Goal: Information Seeking & Learning: Learn about a topic

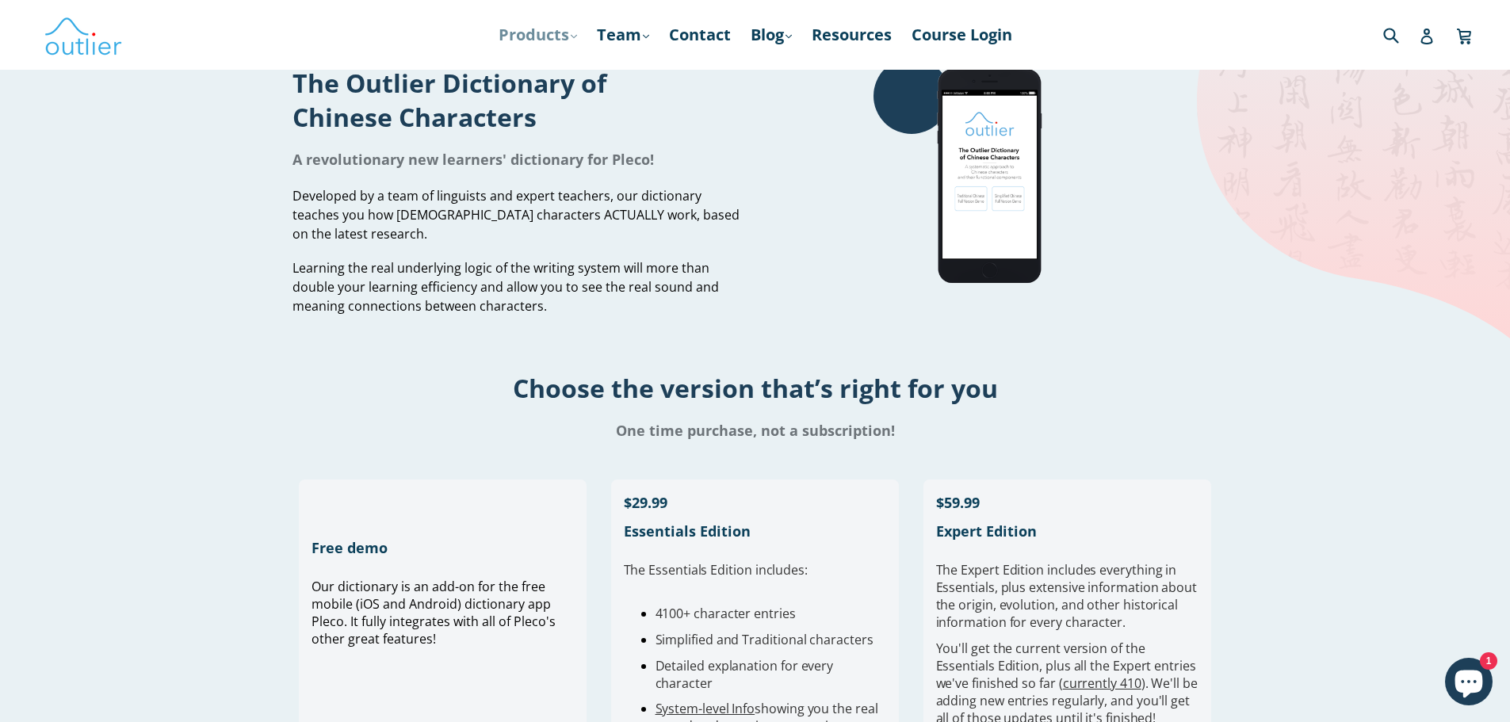
click at [559, 36] on link "Products .cls-1{fill:#231f20} expand" at bounding box center [538, 35] width 94 height 29
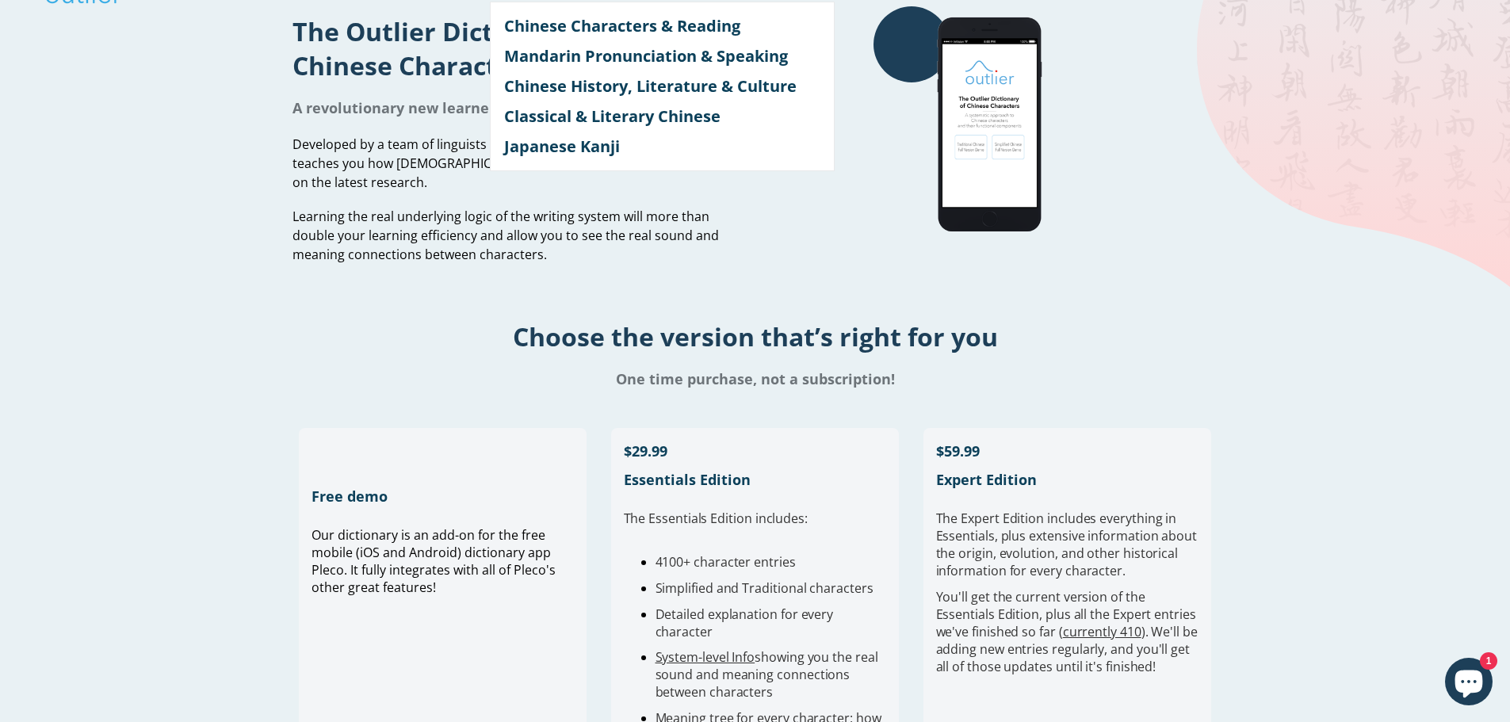
scroll to position [79, 0]
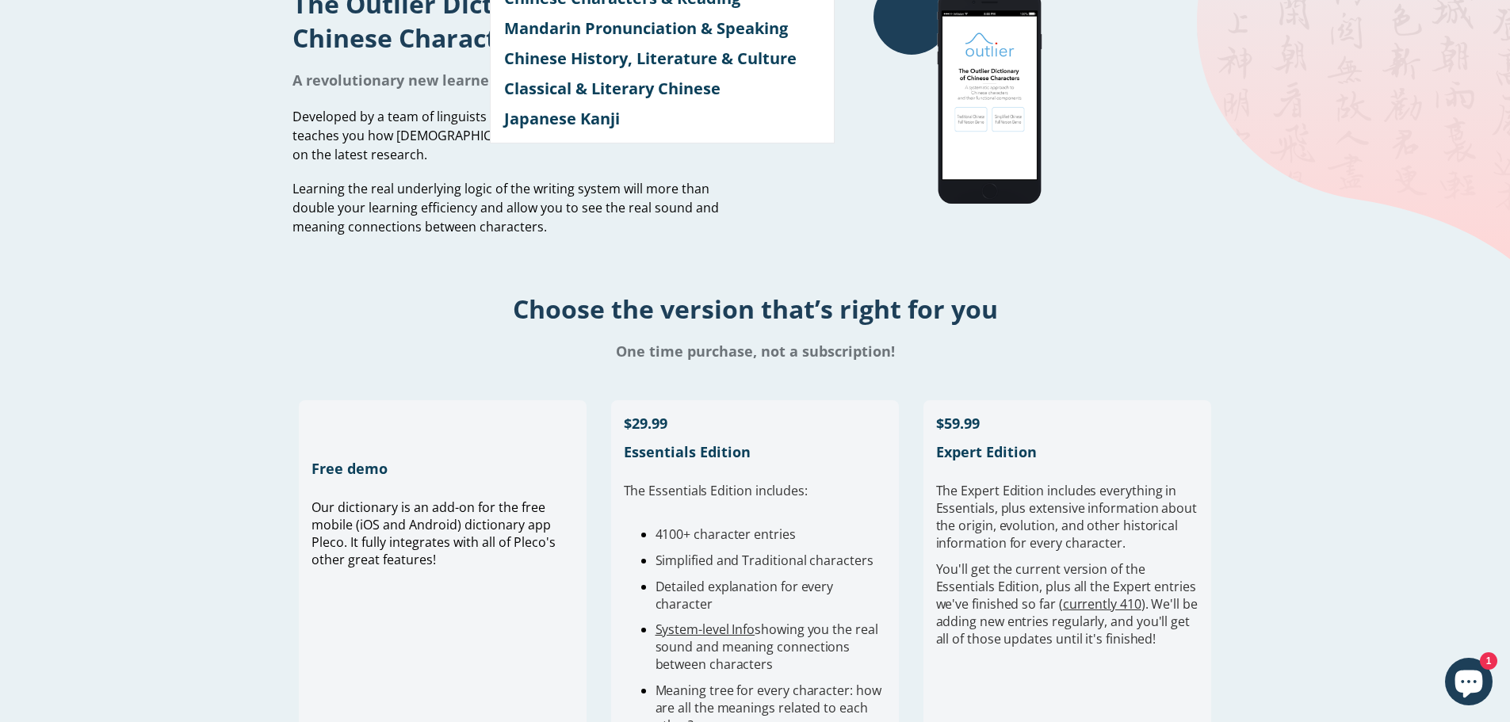
click at [249, 292] on h1 "Choose the version that’s right for you" at bounding box center [755, 309] width 1510 height 34
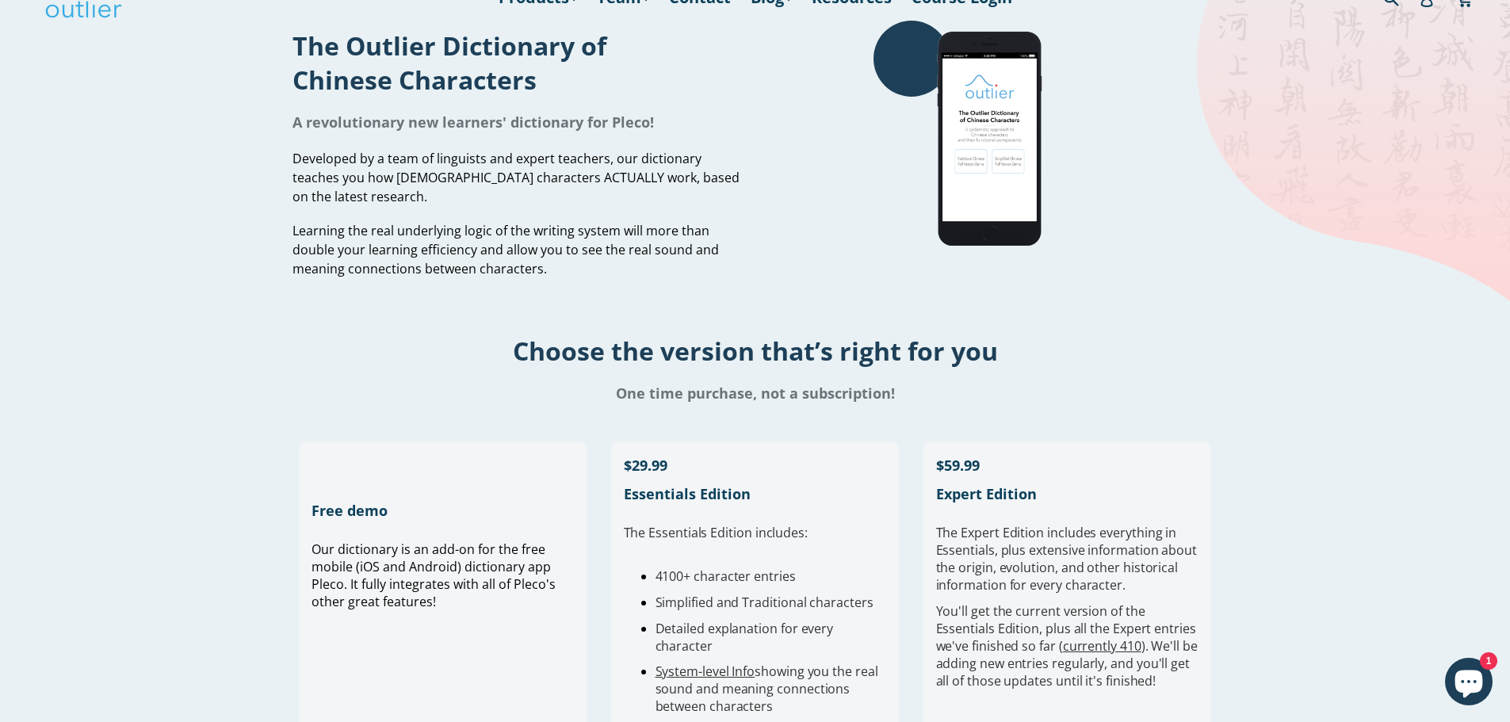
scroll to position [0, 0]
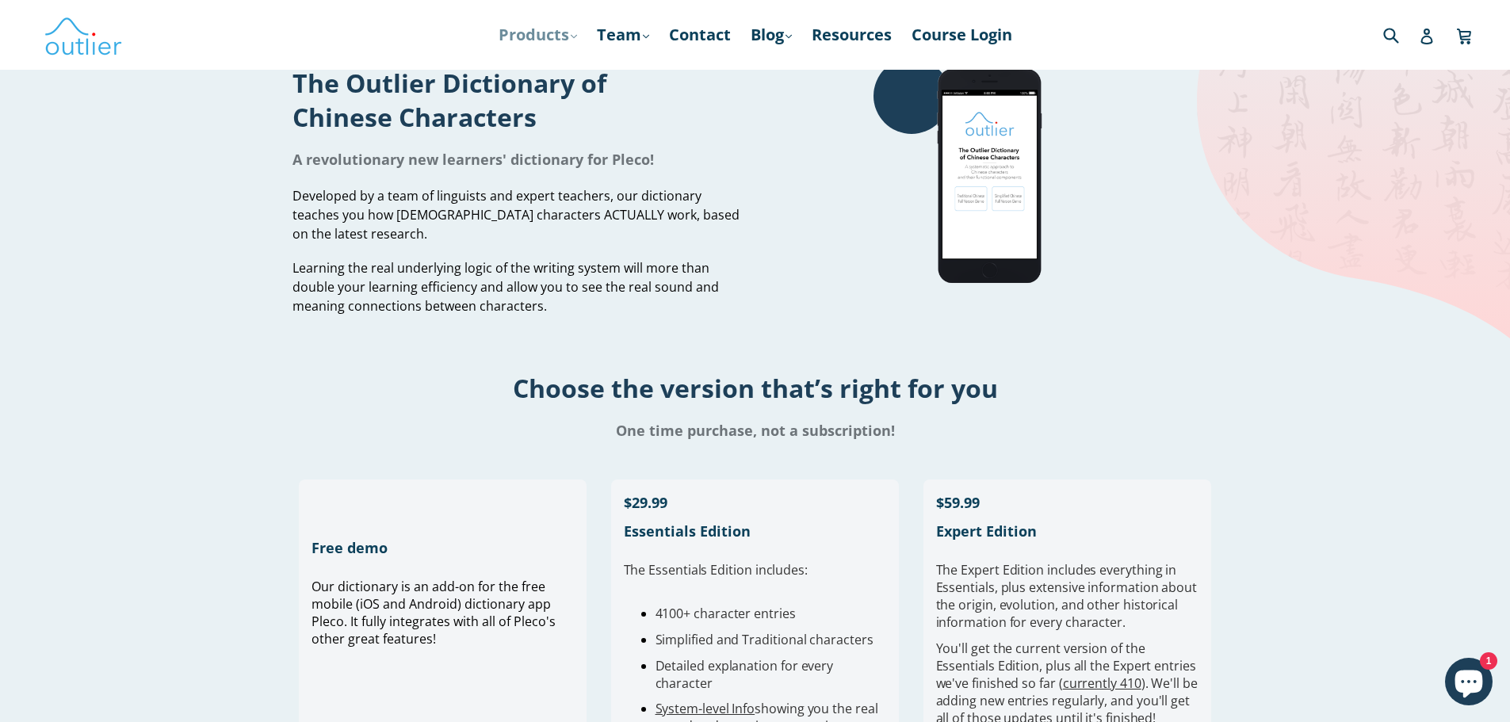
click at [546, 40] on link "Products .cls-1{fill:#231f20} expand" at bounding box center [538, 35] width 94 height 29
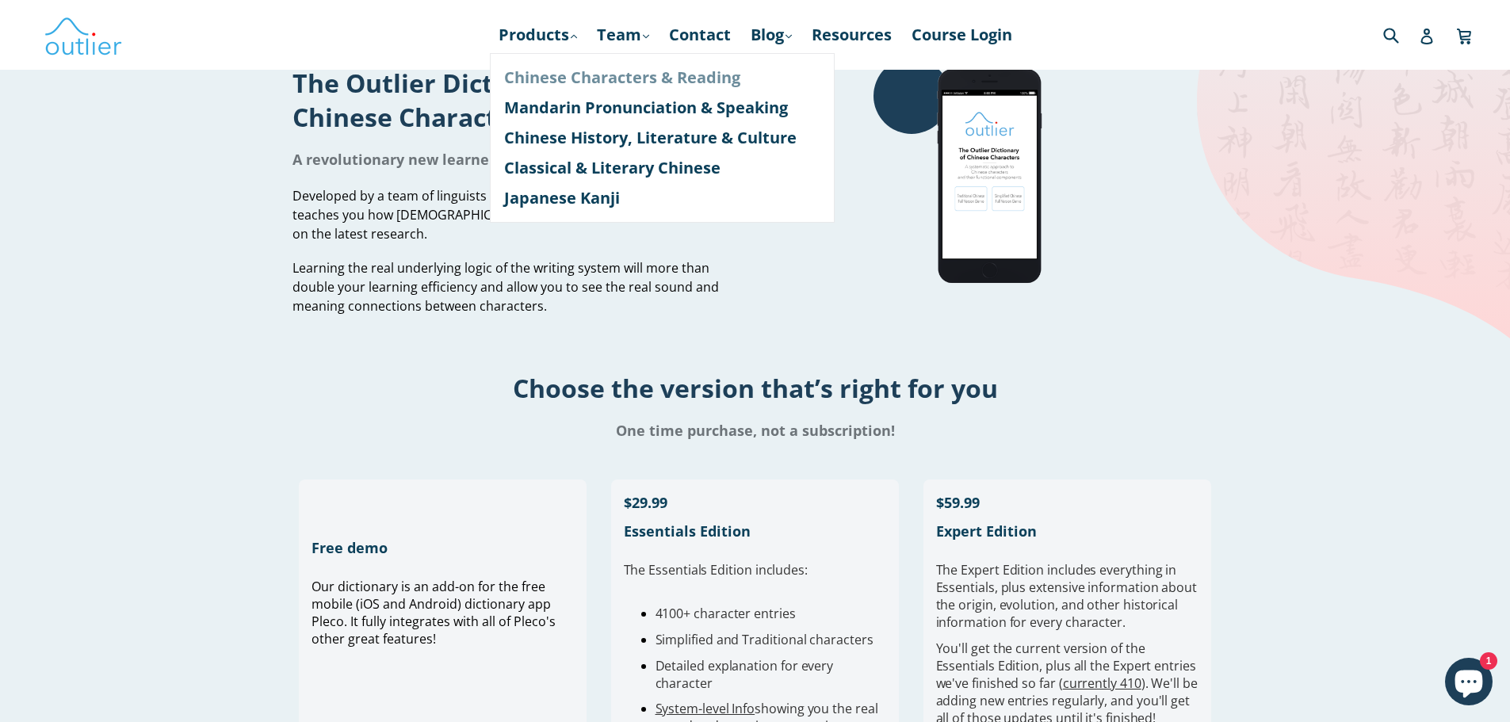
click at [546, 67] on link "Chinese Characters & Reading" at bounding box center [662, 78] width 316 height 30
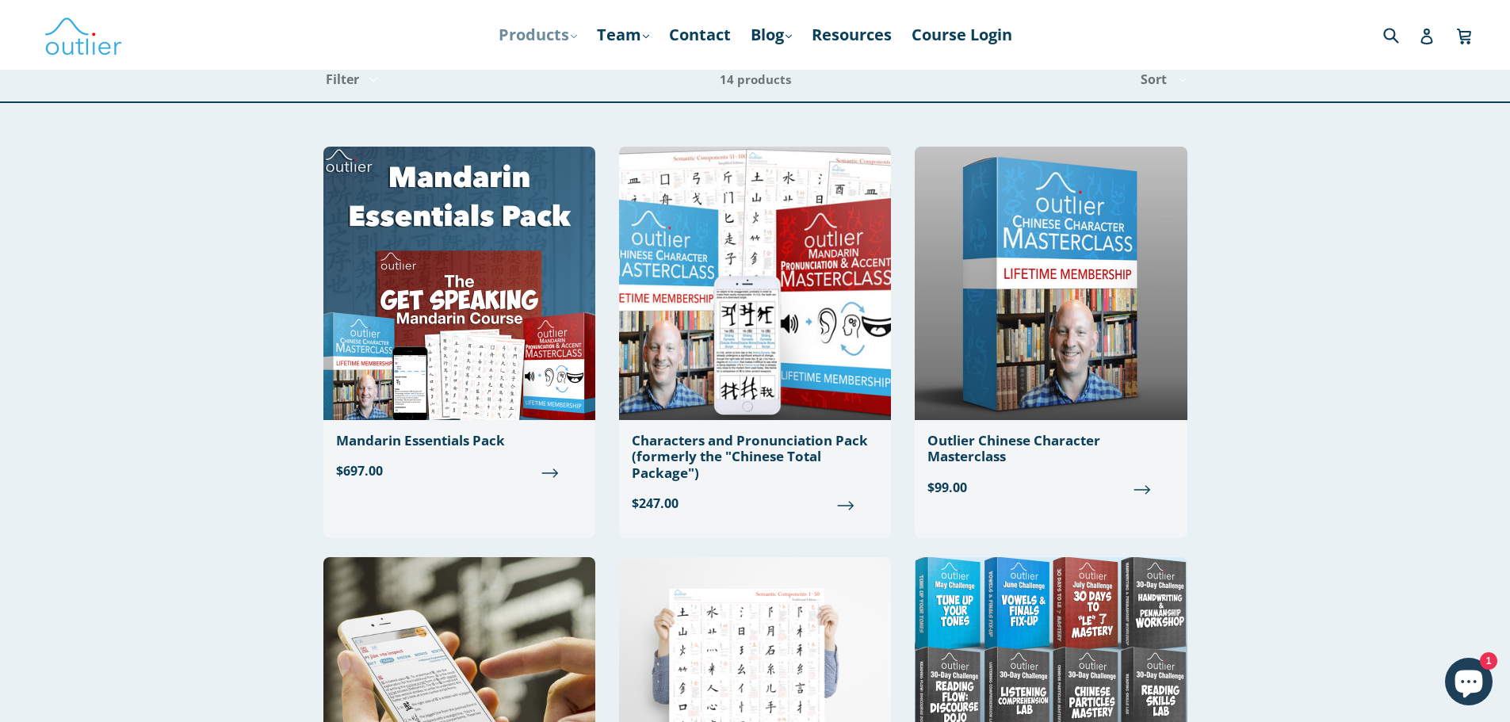
click at [543, 31] on link "Products .cls-1{fill:#231f20} expand" at bounding box center [538, 35] width 94 height 29
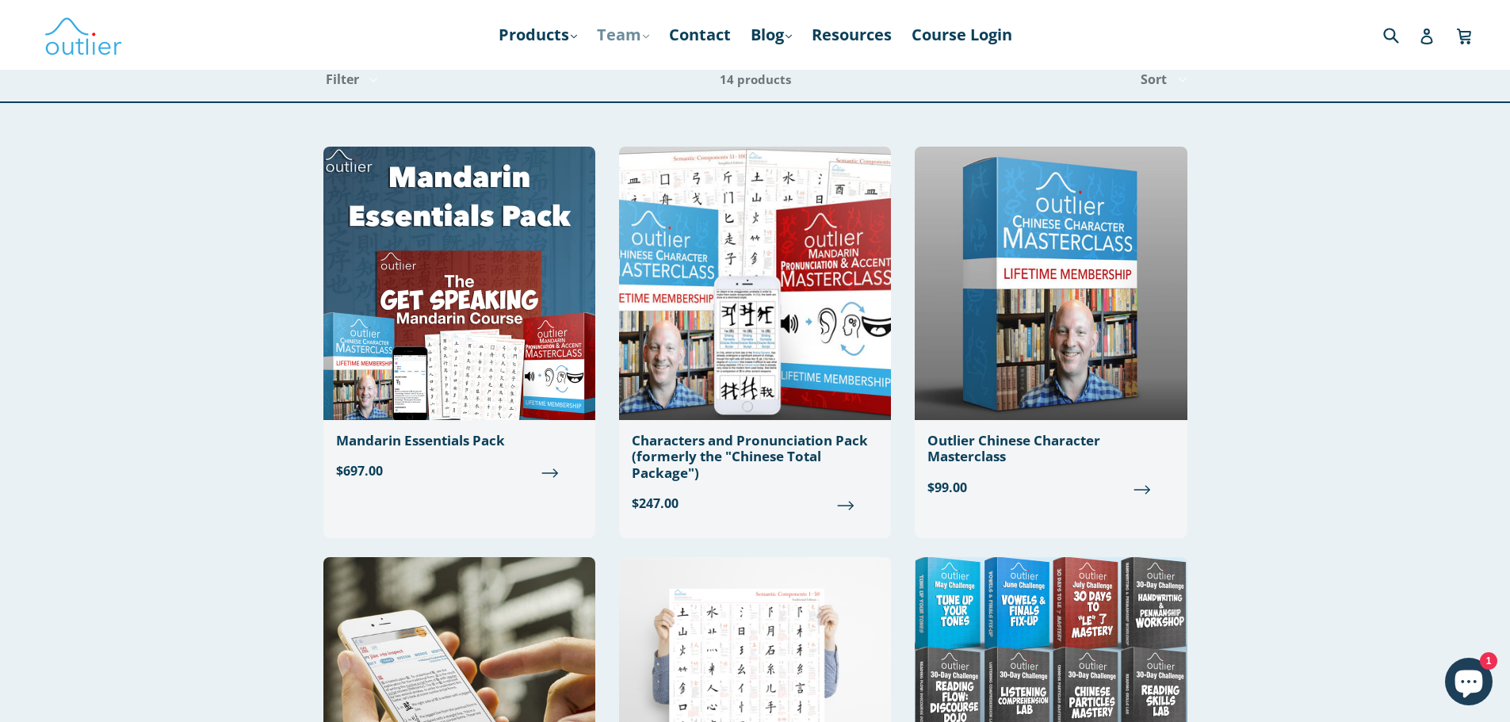
click at [616, 32] on link "Team .cls-1{fill:#231f20} expand" at bounding box center [623, 35] width 68 height 29
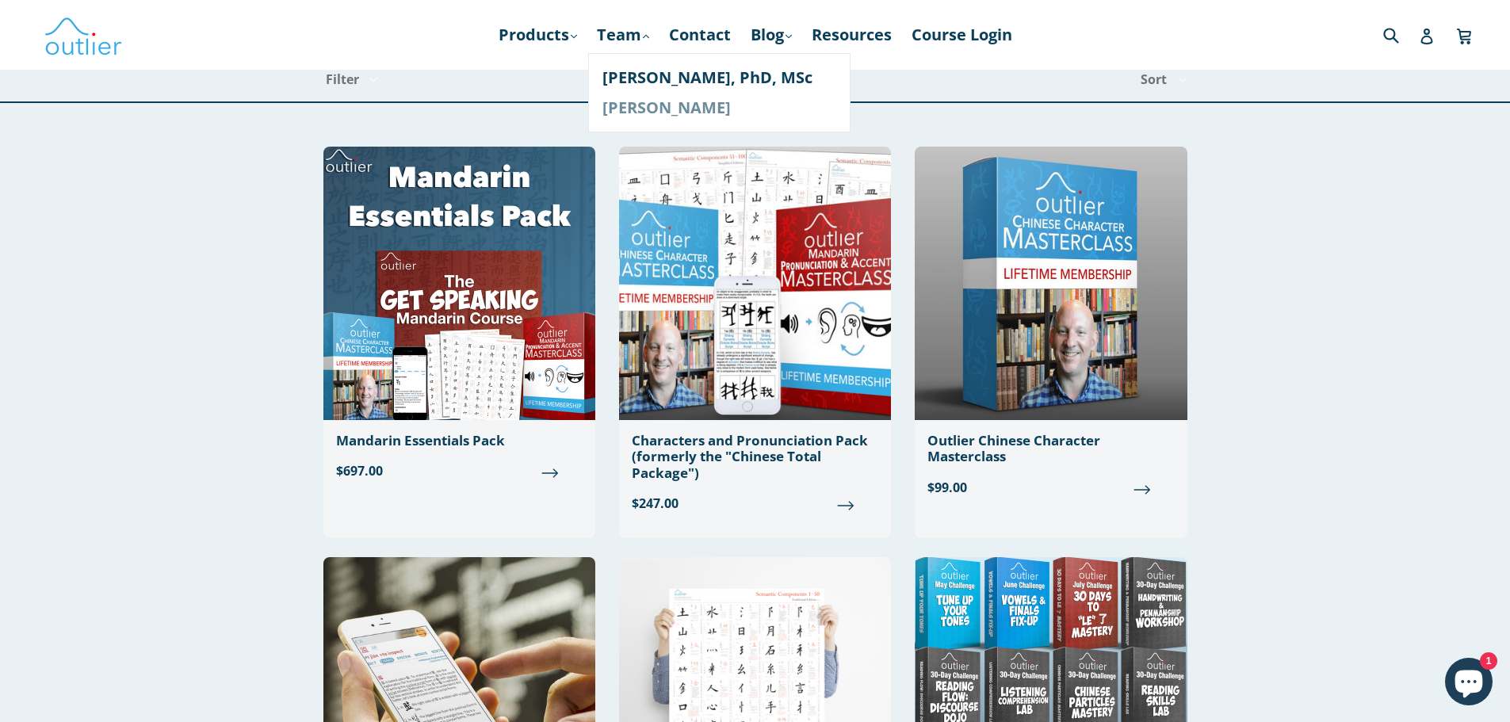
click at [623, 102] on link "[PERSON_NAME]" at bounding box center [719, 108] width 234 height 30
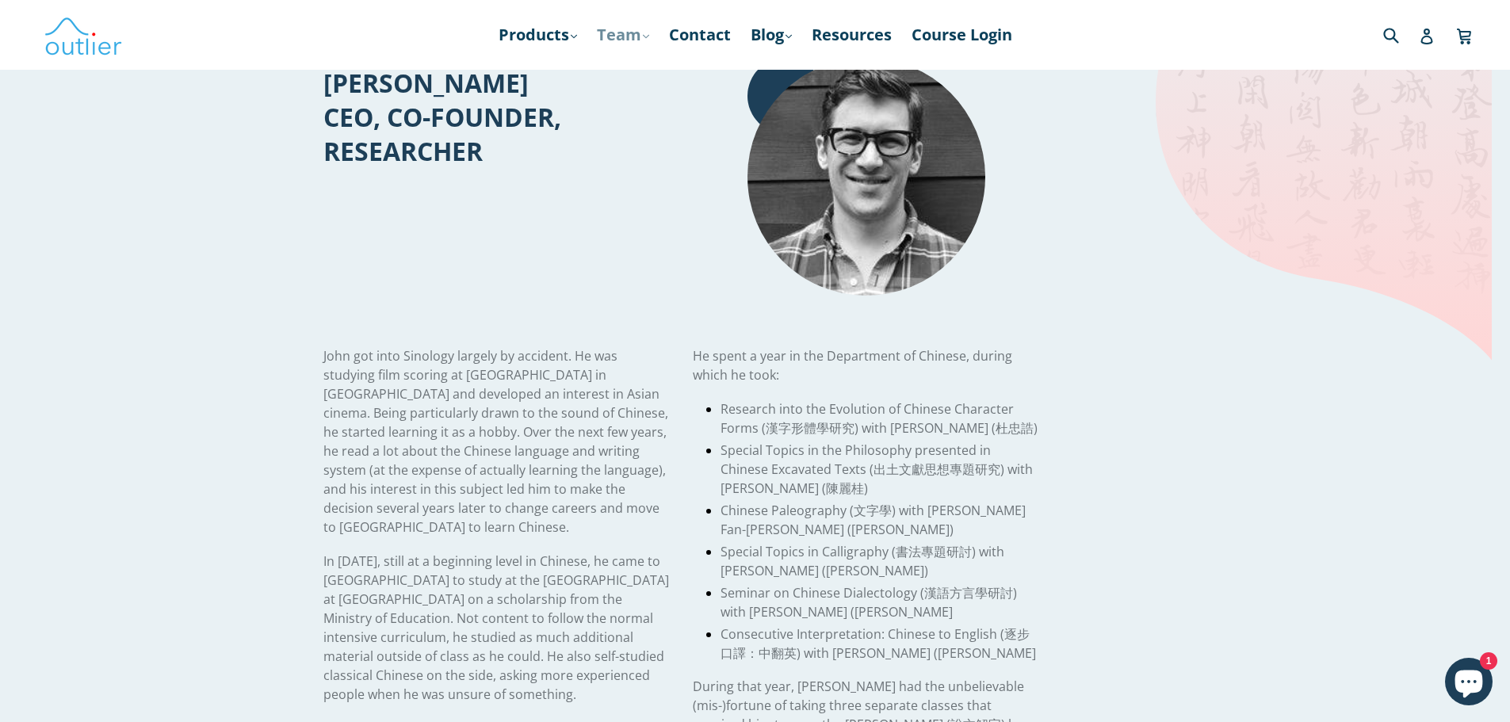
click at [614, 36] on link "Team .cls-1{fill:#231f20} expand" at bounding box center [623, 35] width 68 height 29
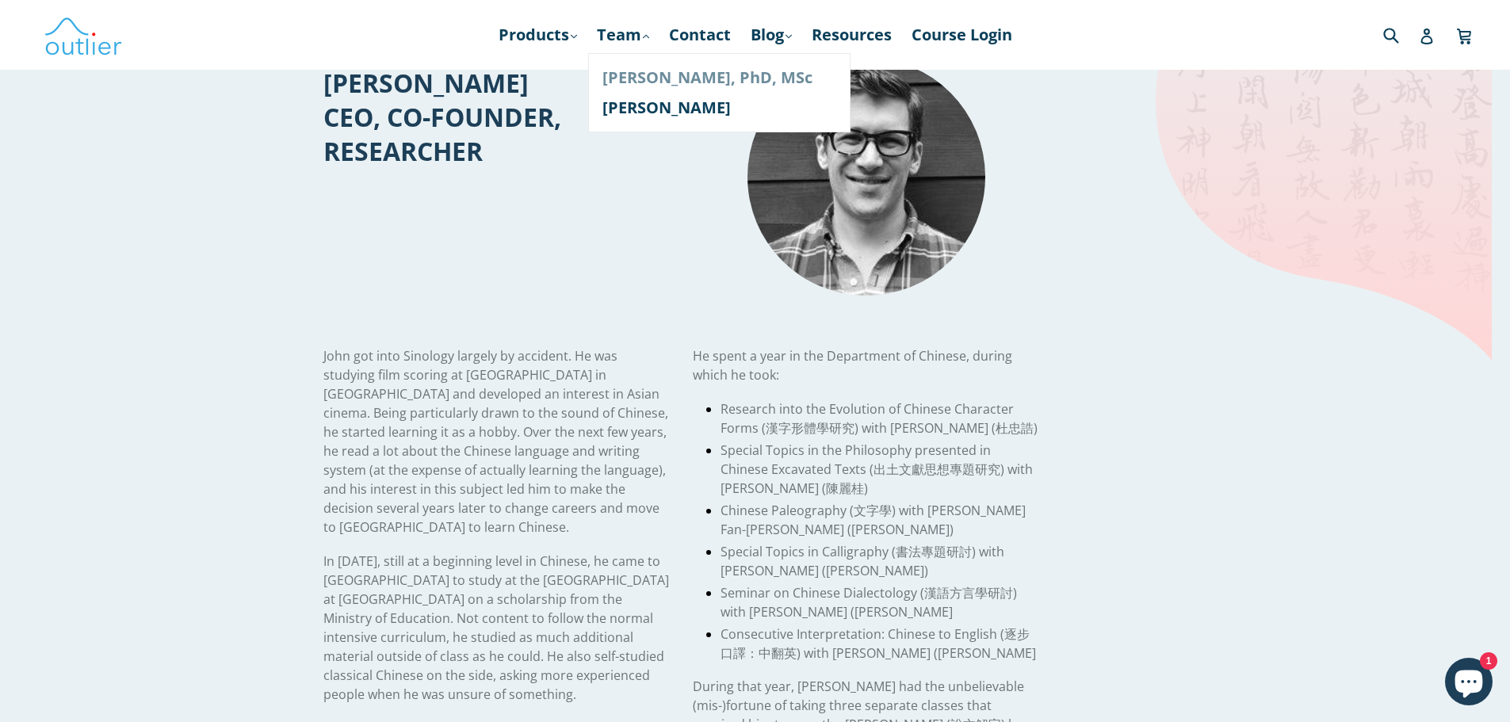
click at [613, 72] on link "[PERSON_NAME], PhD, MSc" at bounding box center [719, 78] width 234 height 30
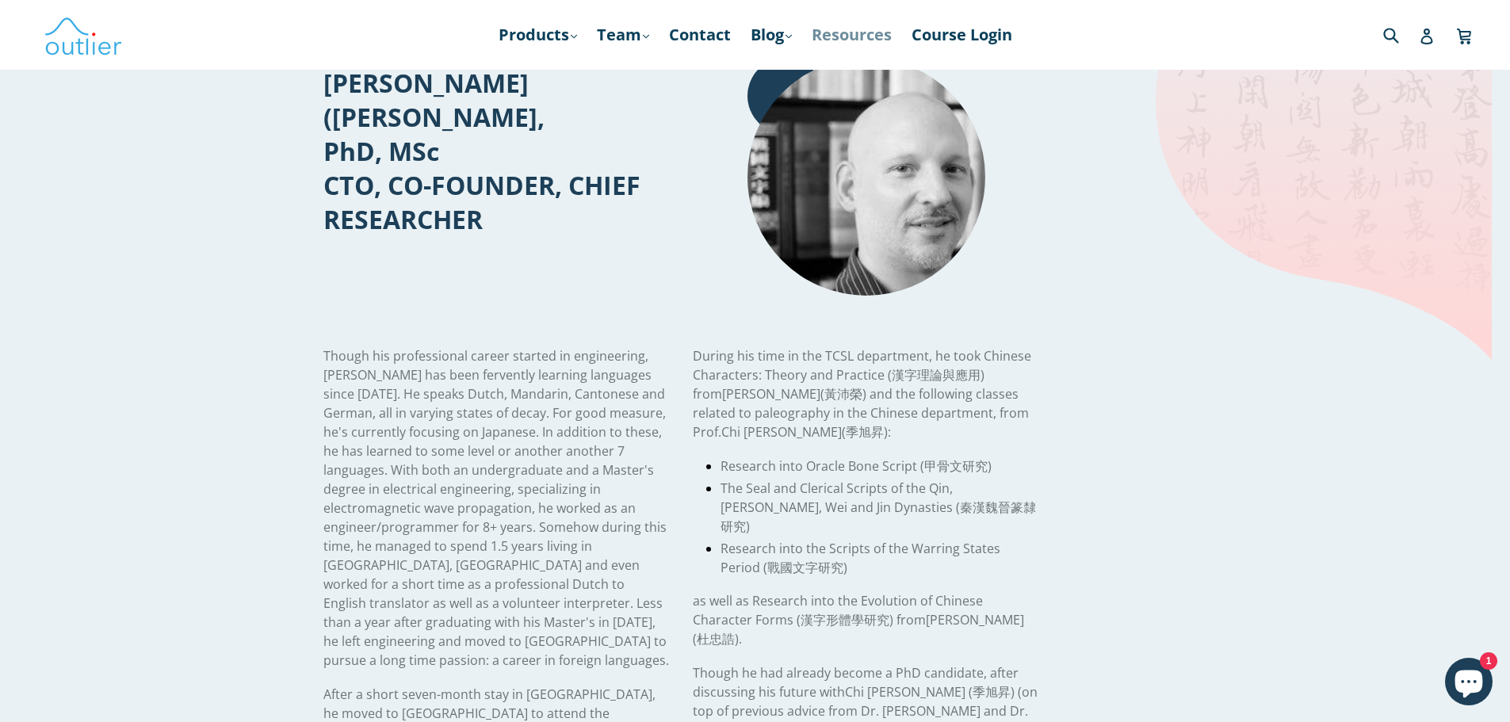
click at [840, 42] on link "Resources" at bounding box center [852, 35] width 96 height 29
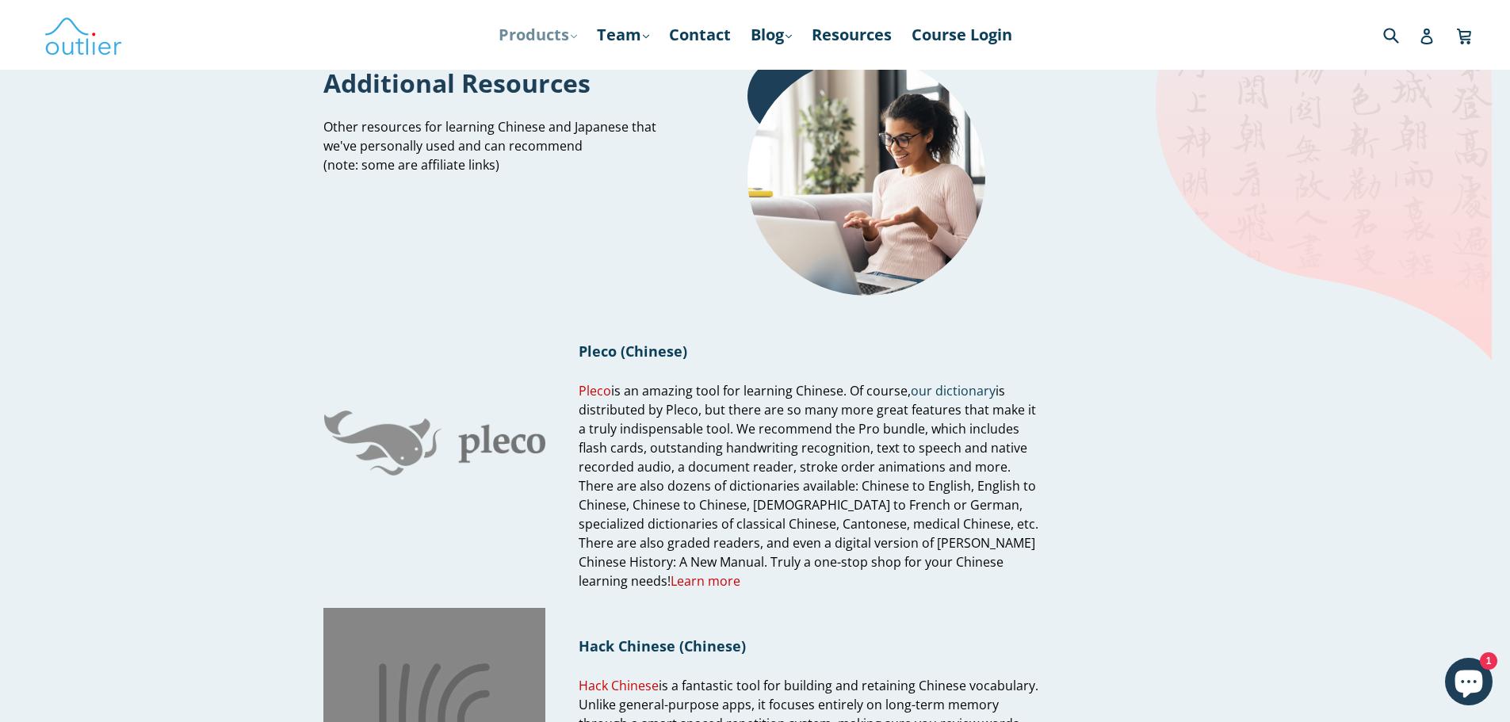
click at [558, 21] on link "Products .cls-1{fill:#231f20} expand" at bounding box center [538, 35] width 94 height 29
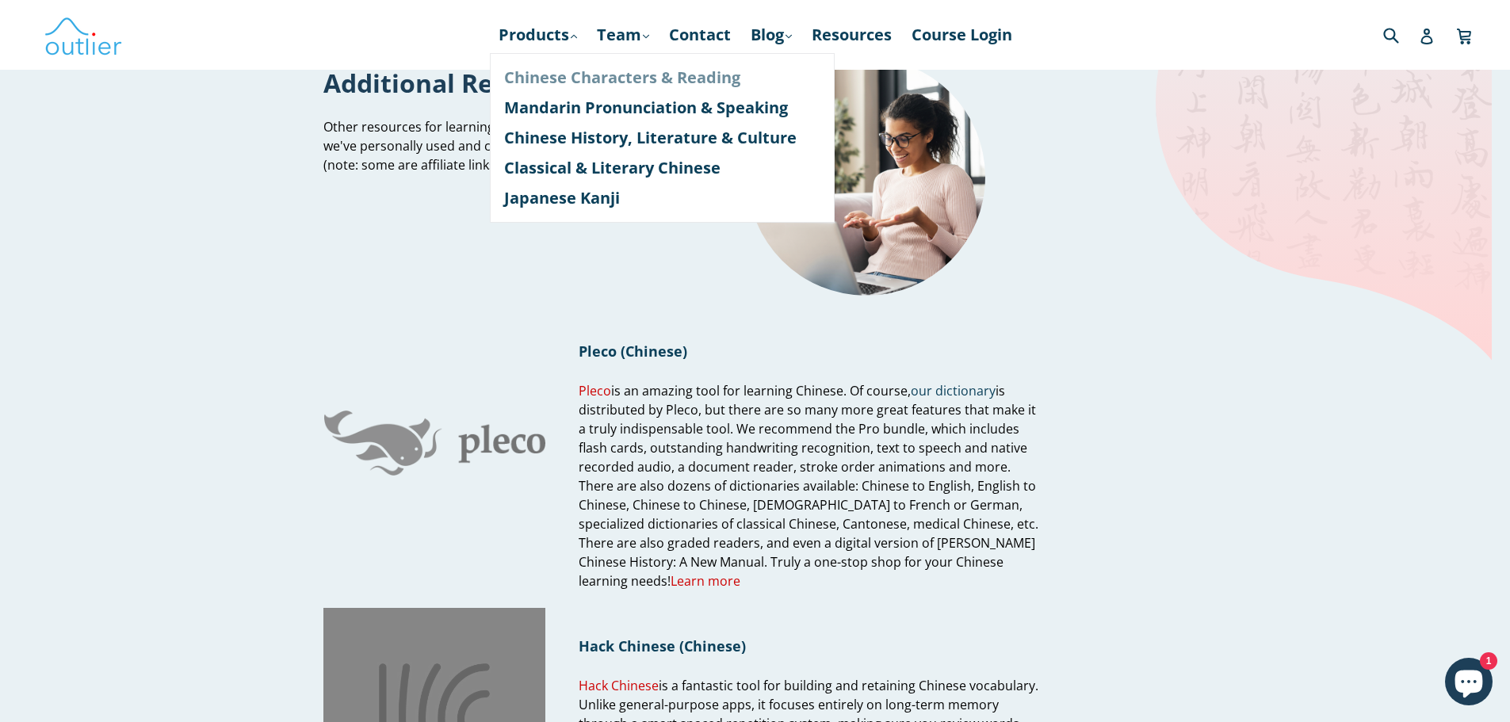
click at [640, 68] on link "Chinese Characters & Reading" at bounding box center [662, 78] width 316 height 30
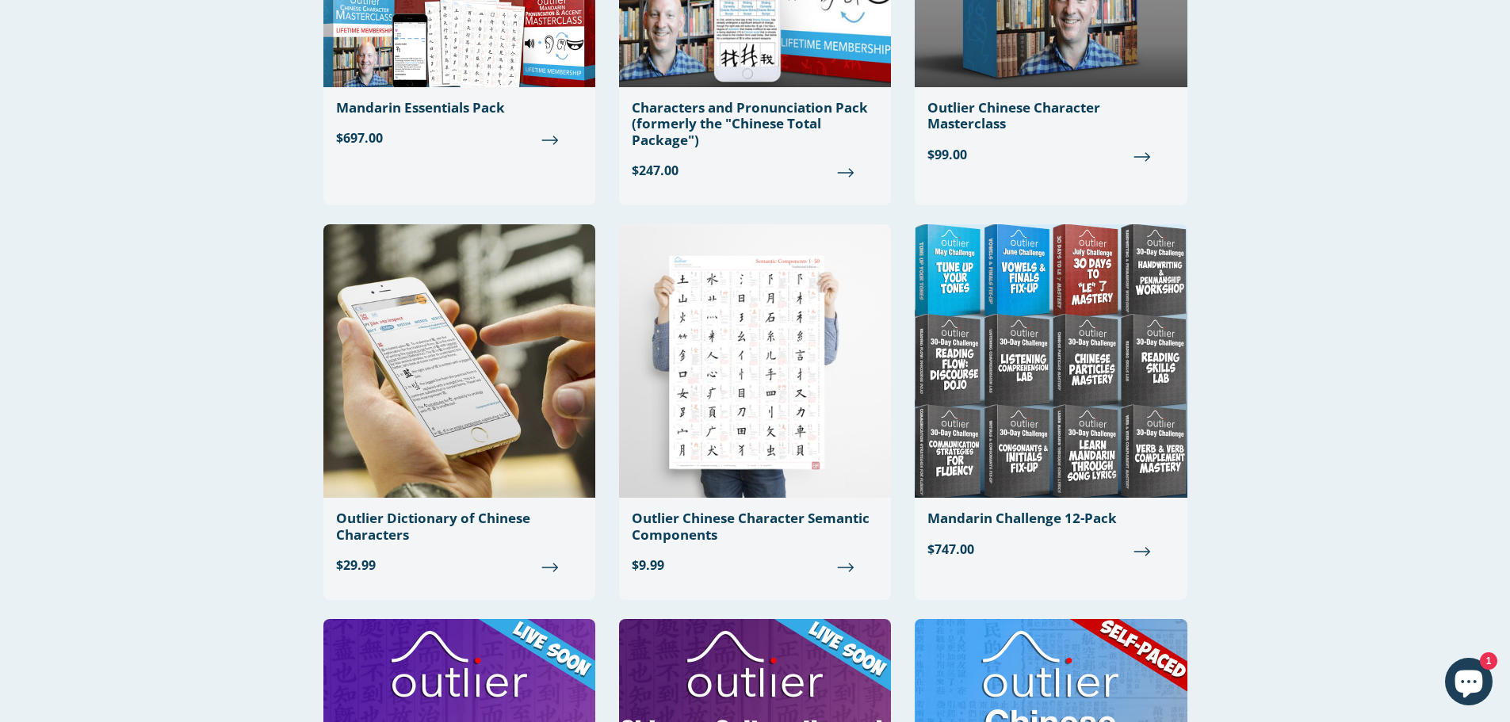
scroll to position [396, 0]
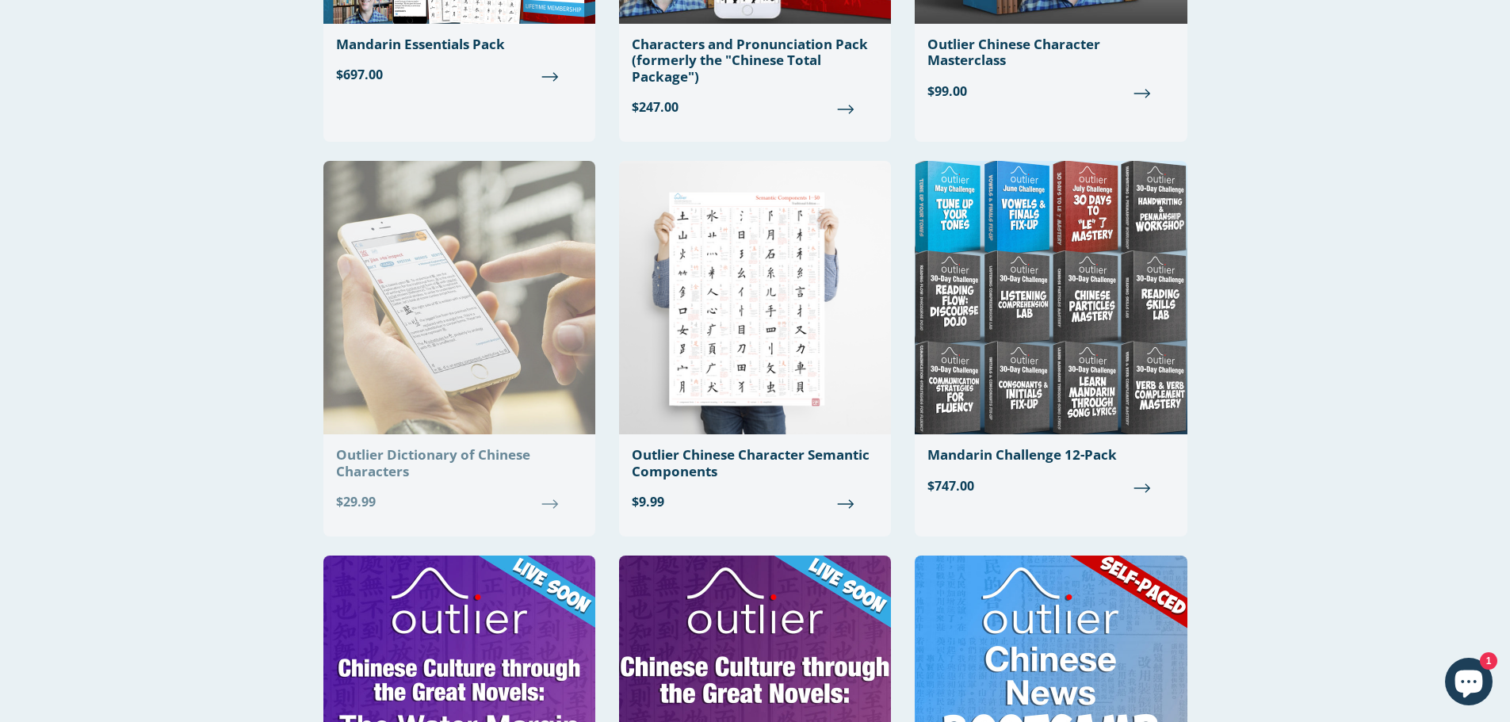
click at [445, 460] on div "Outlier Dictionary of Chinese Characters" at bounding box center [459, 463] width 246 height 32
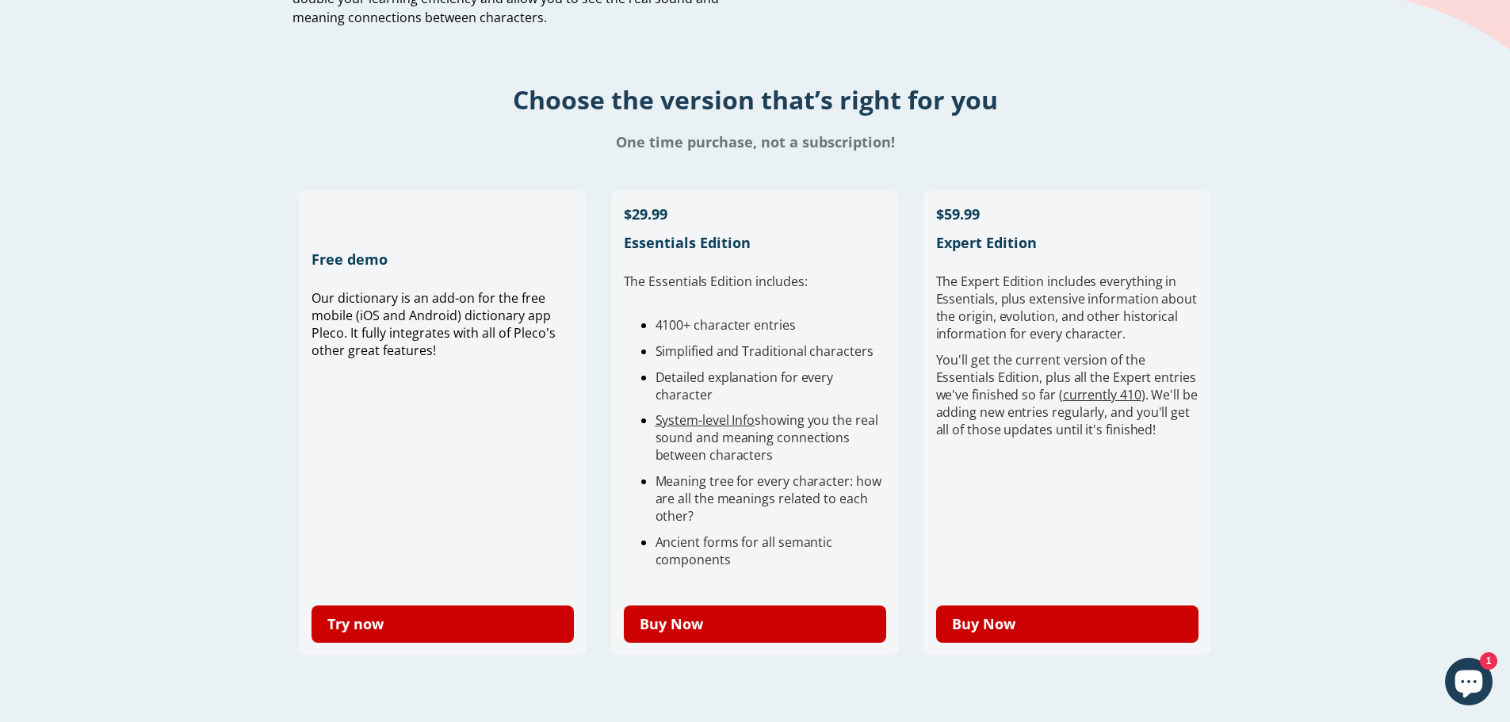
scroll to position [317, 0]
